Goal: Task Accomplishment & Management: Use online tool/utility

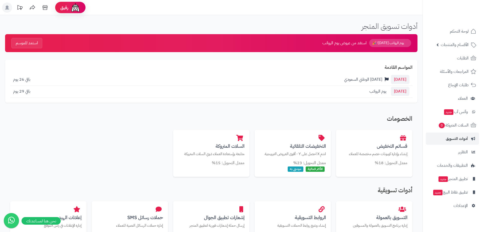
scroll to position [253, 0]
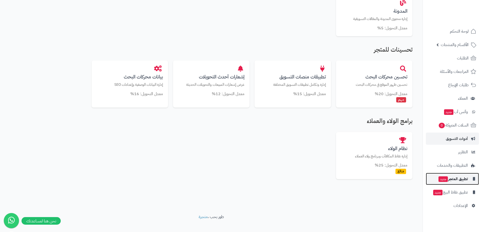
click at [460, 183] on link "تطبيق المتجر جديد" at bounding box center [452, 179] width 53 height 12
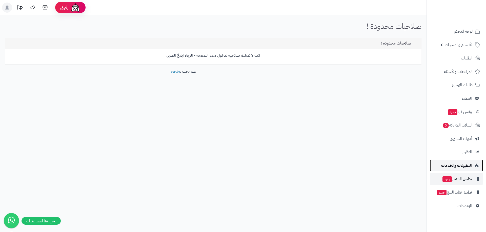
click at [464, 163] on span "التطبيقات والخدمات" at bounding box center [456, 165] width 31 height 7
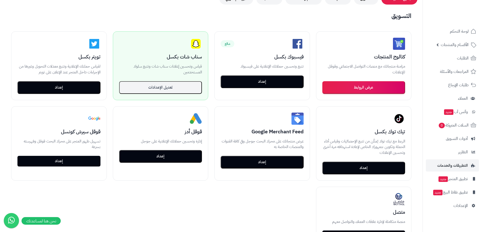
scroll to position [59, 0]
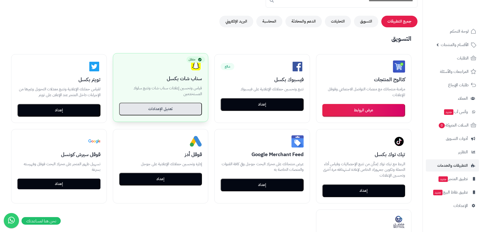
click at [150, 109] on button "تعديل الإعدادات" at bounding box center [160, 109] width 83 height 13
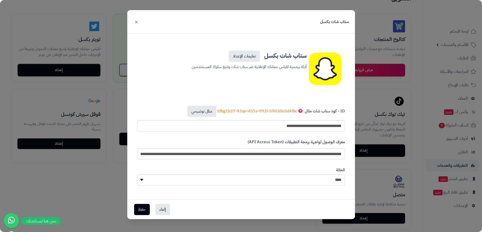
scroll to position [110, 0]
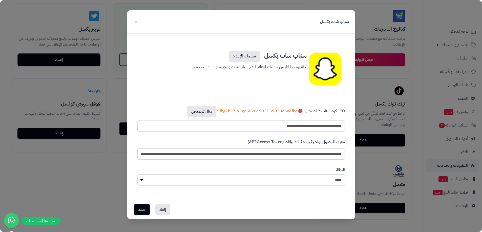
click at [65, 172] on div "**********" at bounding box center [241, 116] width 482 height 232
